Goal: Use online tool/utility: Utilize a website feature to perform a specific function

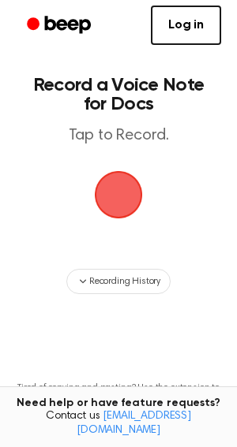
click at [159, 47] on div "Log in Create Account" at bounding box center [118, 25] width 205 height 50
click at [164, 24] on link "Log in" at bounding box center [186, 25] width 70 height 39
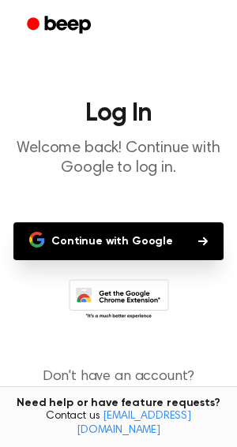
click at [87, 243] on button "Continue with Google" at bounding box center [118, 241] width 210 height 38
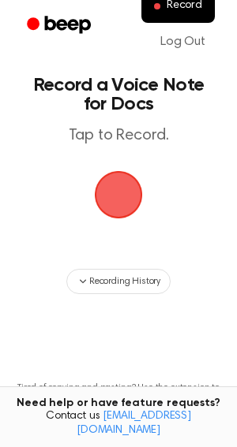
click at [108, 193] on span "button" at bounding box center [118, 195] width 44 height 44
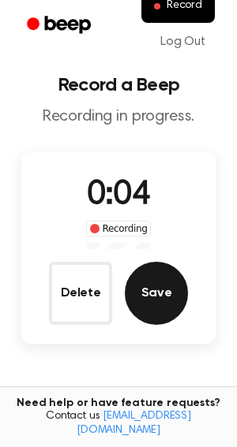
click at [155, 304] on button "Save" at bounding box center [156, 293] width 63 height 63
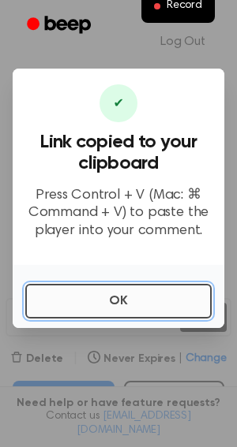
click at [148, 304] on button "OK" at bounding box center [118, 301] width 186 height 35
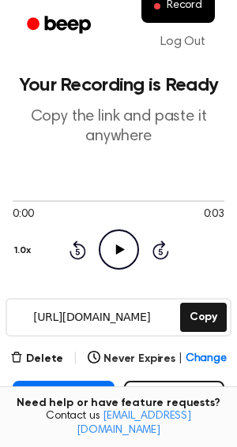
click at [119, 252] on icon "Play Audio" at bounding box center [119, 250] width 40 height 40
click at [125, 253] on icon "Pause Audio" at bounding box center [119, 250] width 40 height 40
click at [125, 253] on icon "Play Audio" at bounding box center [119, 250] width 40 height 40
click at [54, 355] on button "Delete" at bounding box center [36, 359] width 53 height 17
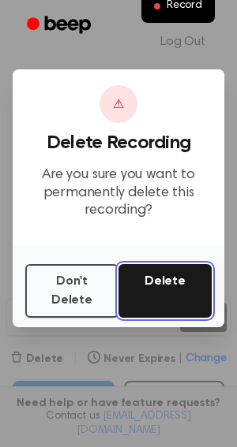
click at [148, 289] on button "Delete" at bounding box center [164, 291] width 93 height 54
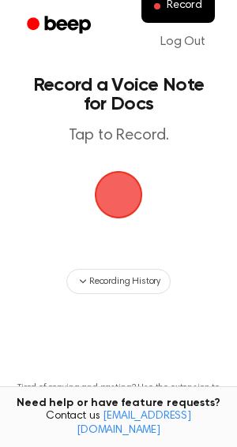
click at [113, 204] on span "button" at bounding box center [118, 195] width 51 height 51
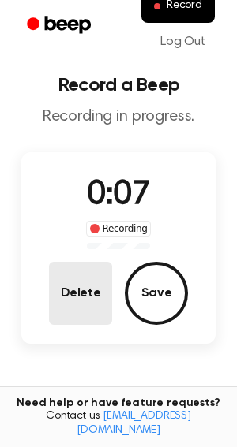
click at [97, 289] on button "Delete" at bounding box center [80, 293] width 63 height 63
